Goal: Find specific page/section: Find specific page/section

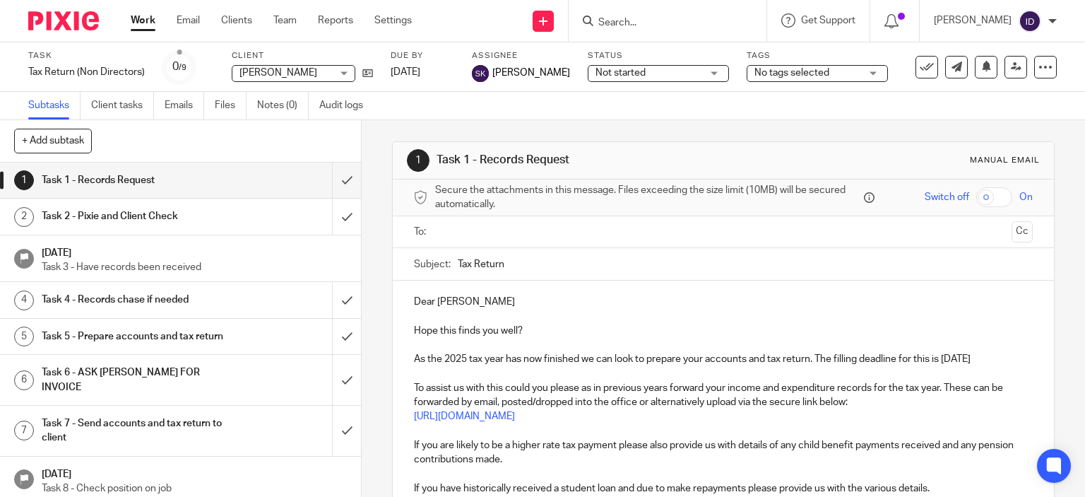
click at [724, 24] on input "Search" at bounding box center [660, 23] width 127 height 13
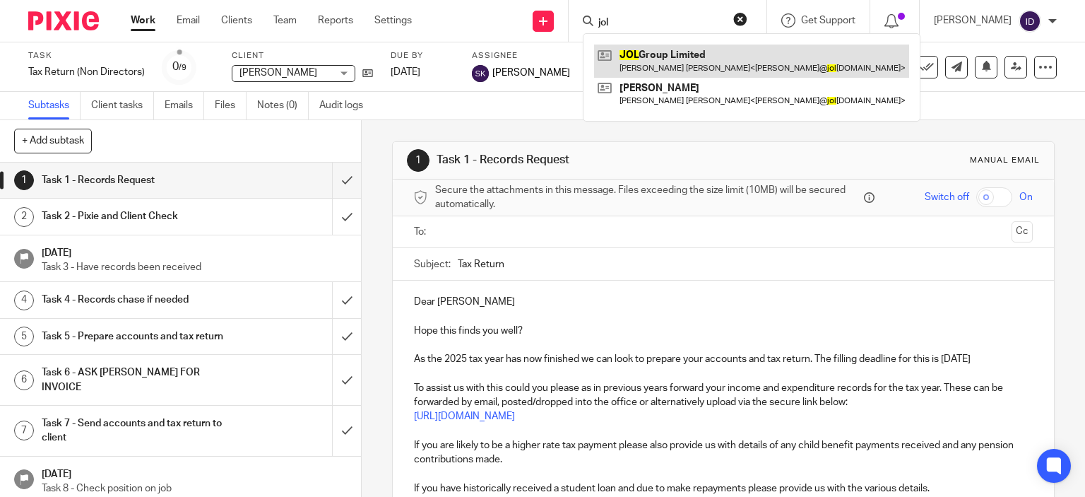
type input "jol"
click at [707, 47] on link at bounding box center [751, 61] width 315 height 33
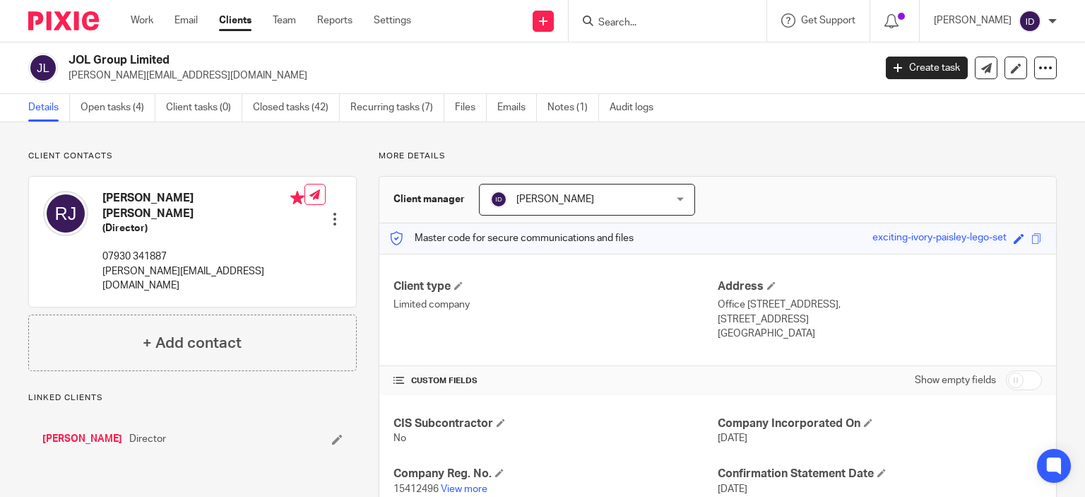
click at [568, 63] on h2 "JOL Group Limited" at bounding box center [387, 60] width 637 height 15
click at [468, 490] on link "View more" at bounding box center [464, 489] width 47 height 10
click at [611, 376] on h4 "CUSTOM FIELDS" at bounding box center [556, 380] width 324 height 11
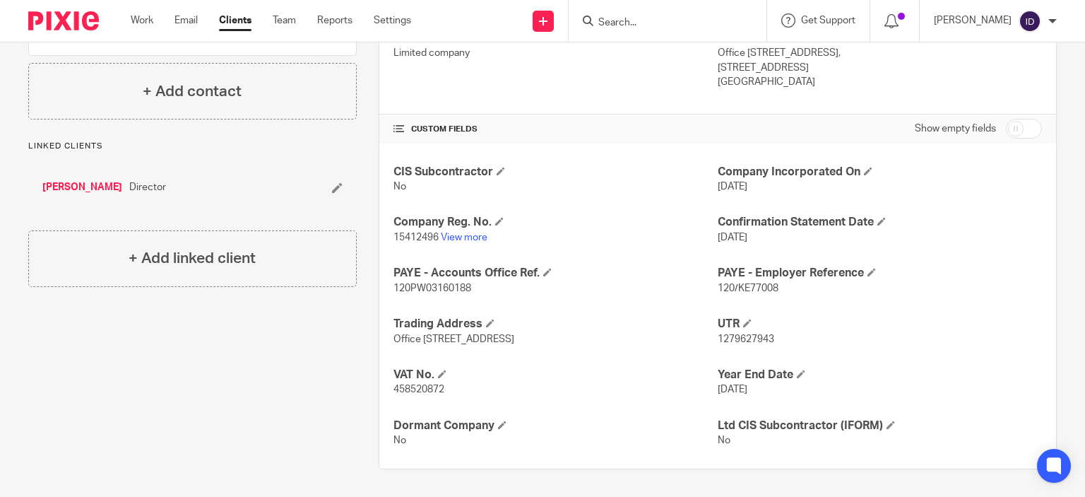
scroll to position [223, 0]
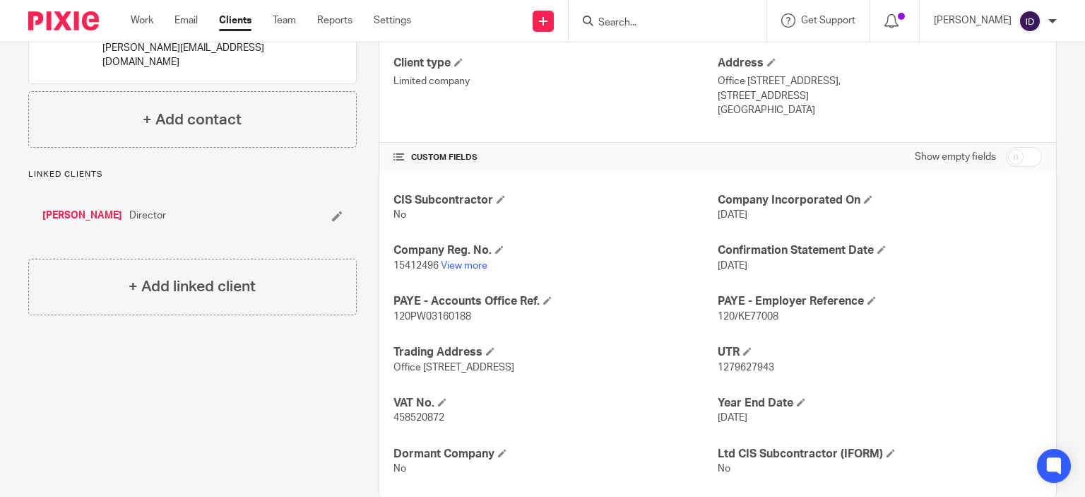
click at [138, 407] on div "Client contacts Russell Patrick Judge (Director) 07930 341887 russell@jolgroup.…" at bounding box center [181, 212] width 350 height 570
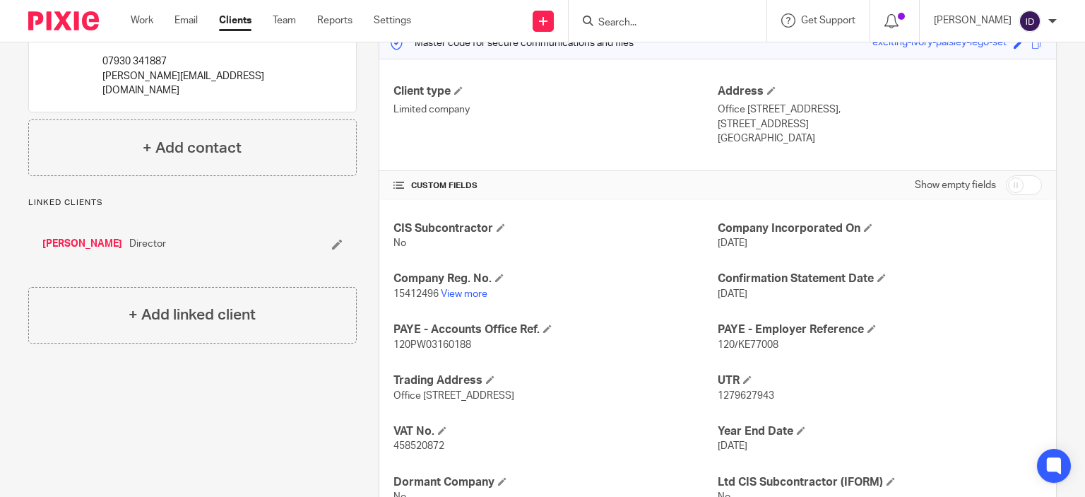
scroll to position [0, 0]
